Goal: Transaction & Acquisition: Purchase product/service

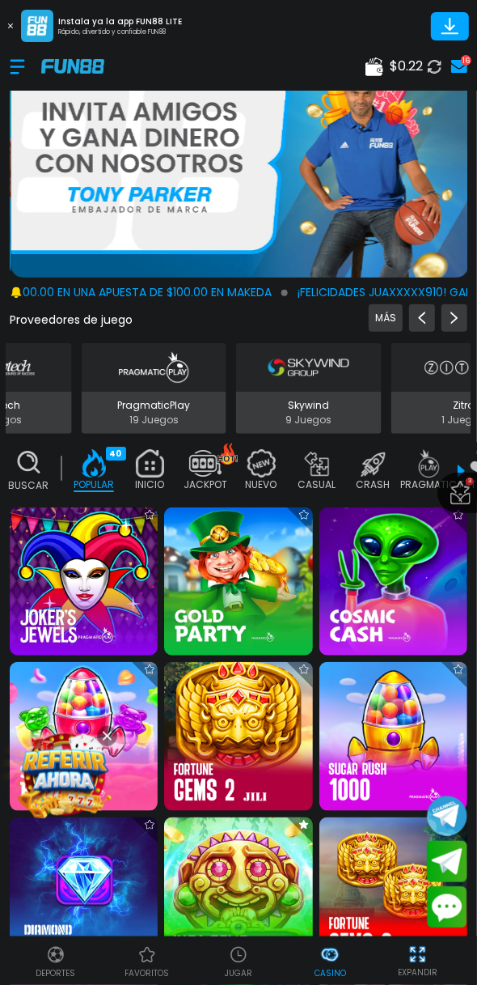
click at [376, 68] on use at bounding box center [375, 66] width 18 height 19
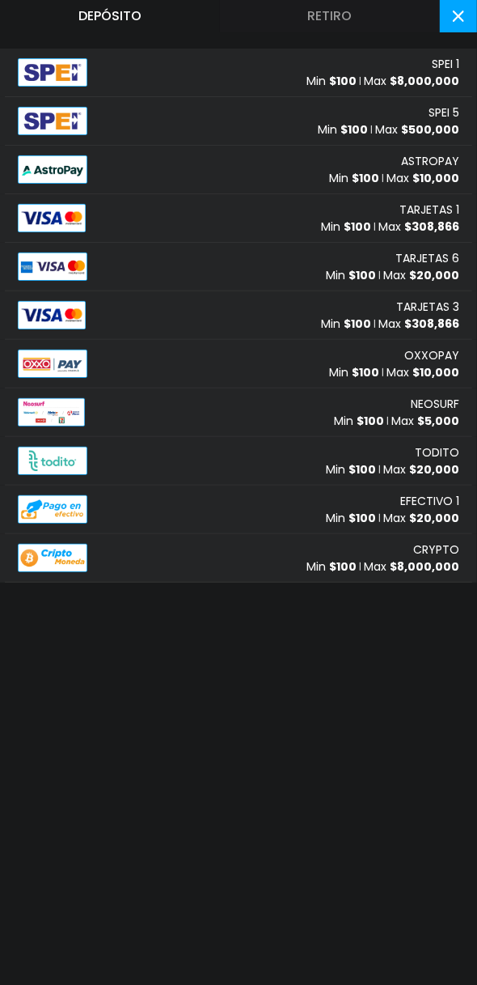
click at [61, 214] on img at bounding box center [52, 218] width 68 height 28
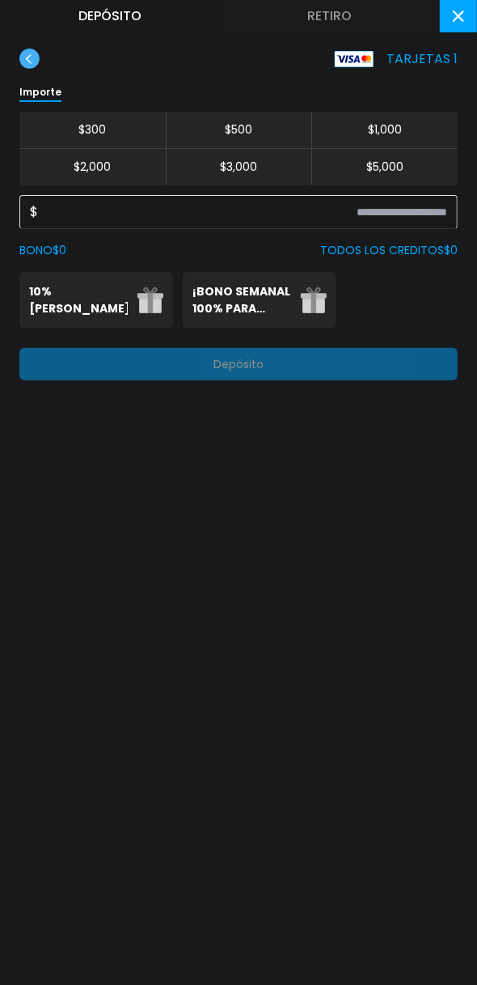
scroll to position [48, 0]
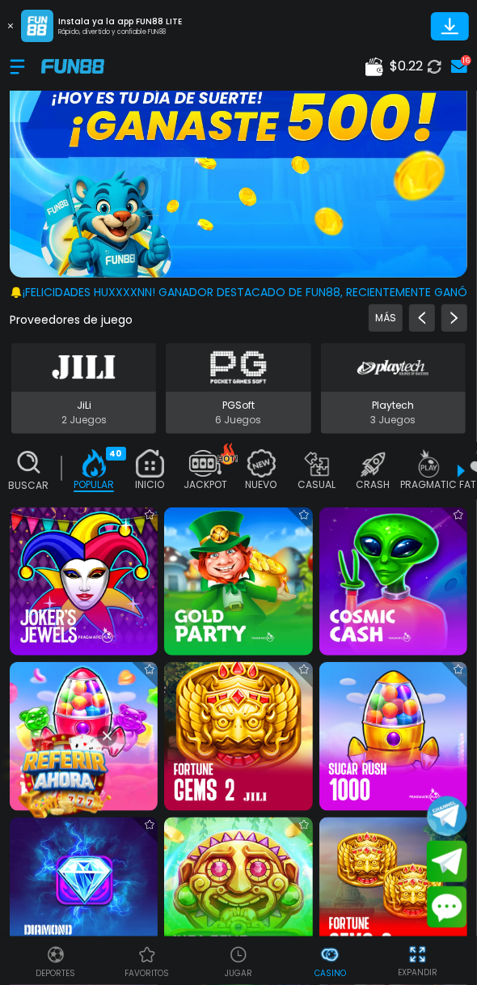
click at [391, 66] on span "$ 0.22" at bounding box center [406, 66] width 33 height 19
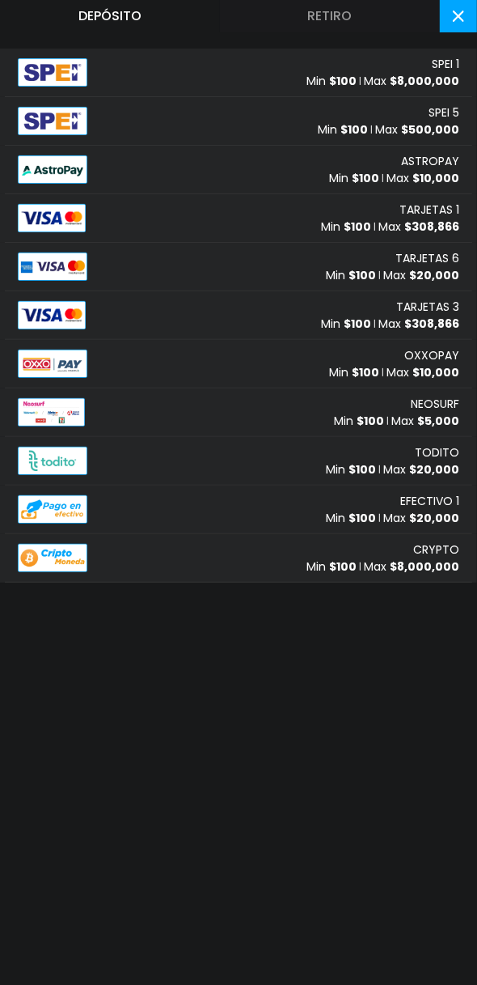
click at [344, 227] on p "Min $ 100" at bounding box center [346, 226] width 50 height 17
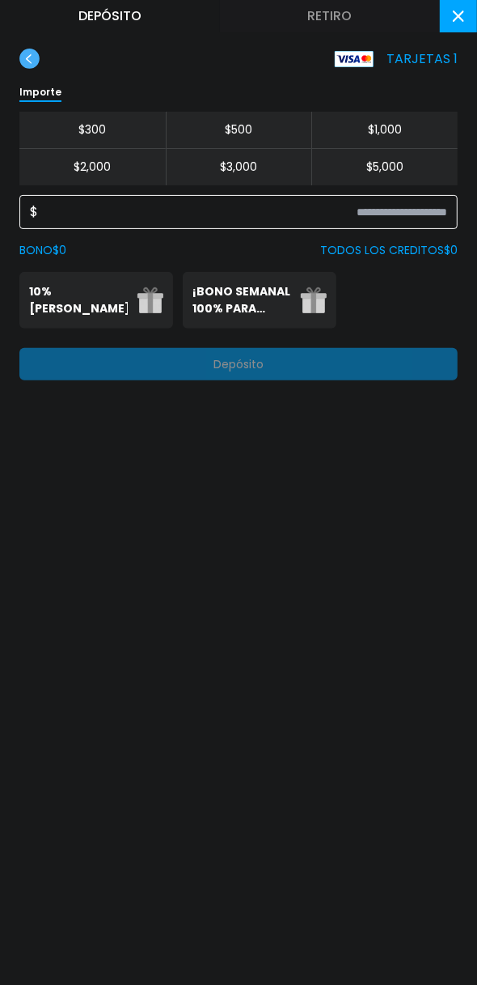
click at [334, 206] on input at bounding box center [242, 211] width 409 height 19
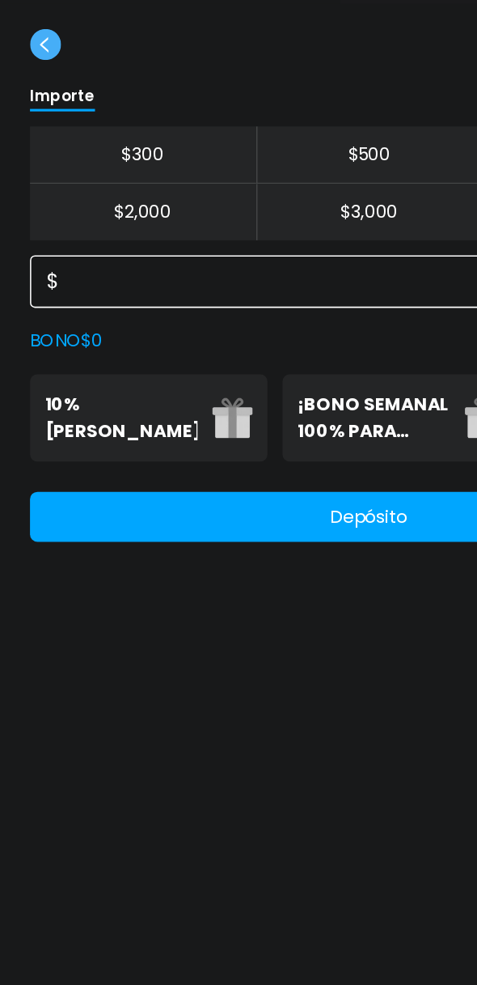
type input "***"
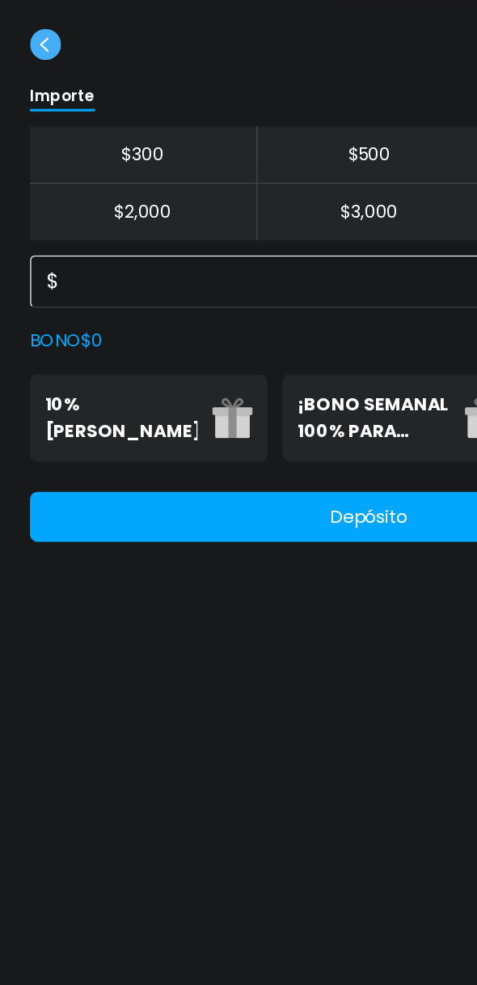
click at [84, 296] on p "10% [PERSON_NAME]" at bounding box center [78, 300] width 99 height 34
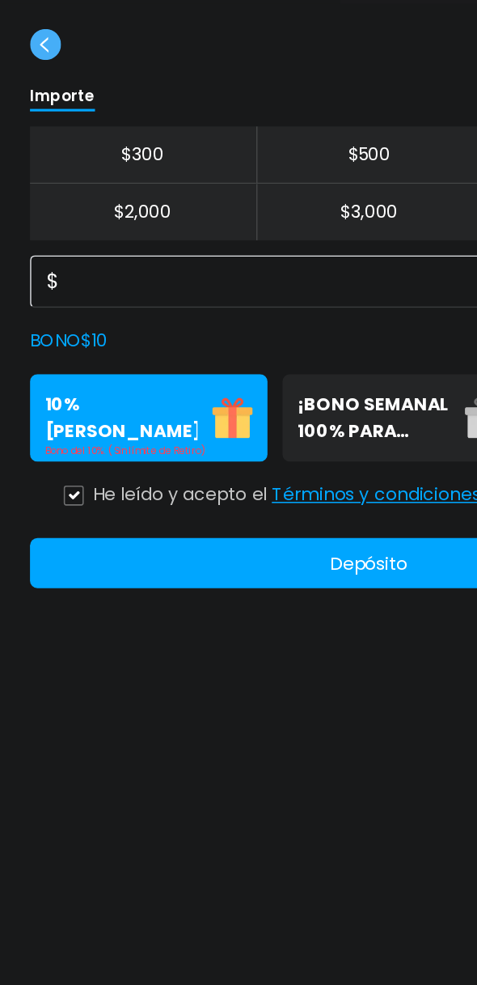
click at [48, 350] on icon at bounding box center [48, 350] width 8 height 6
click at [243, 396] on button "Depósito" at bounding box center [238, 394] width 439 height 32
